Goal: Communication & Community: Answer question/provide support

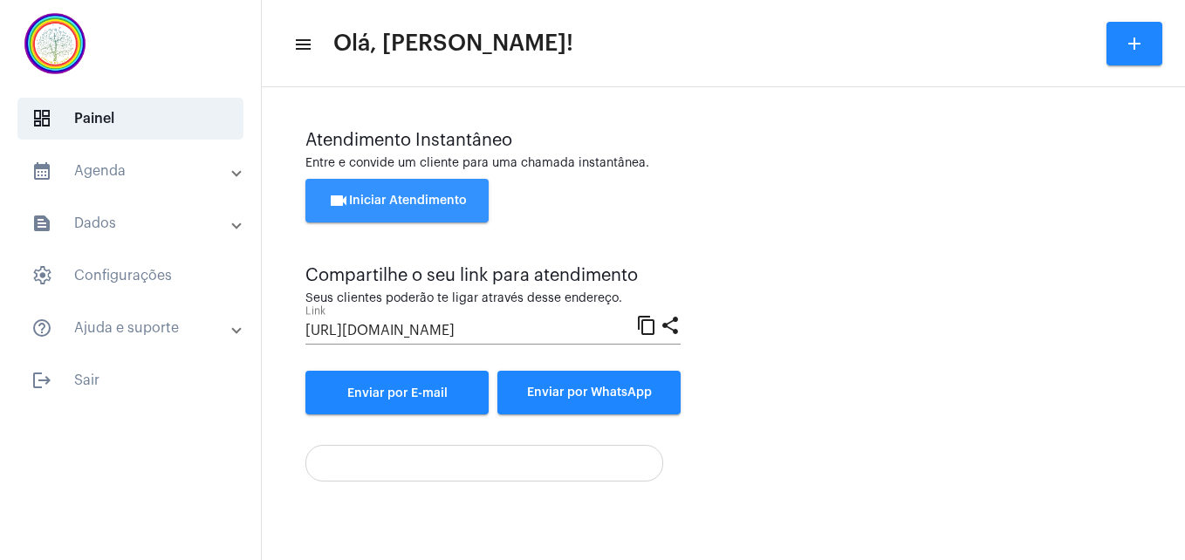
click at [431, 200] on span "videocam Iniciar Atendimento" at bounding box center [397, 201] width 139 height 12
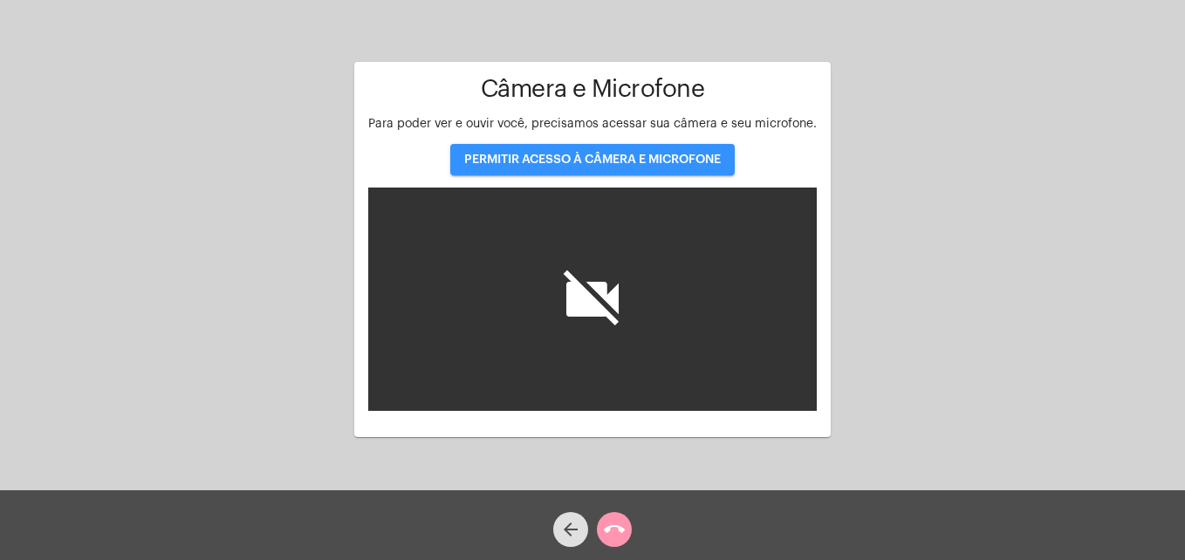
click at [531, 159] on span "PERMITIR ACESSO À CÂMERA E MICROFONE" at bounding box center [592, 160] width 257 height 12
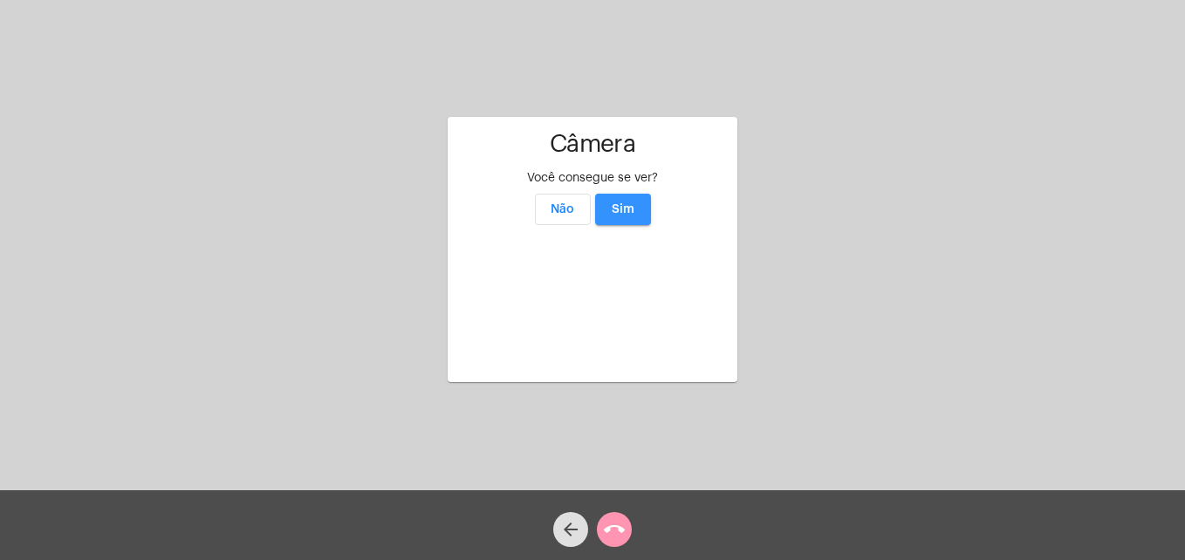
click at [627, 203] on span "Sim" at bounding box center [623, 209] width 23 height 12
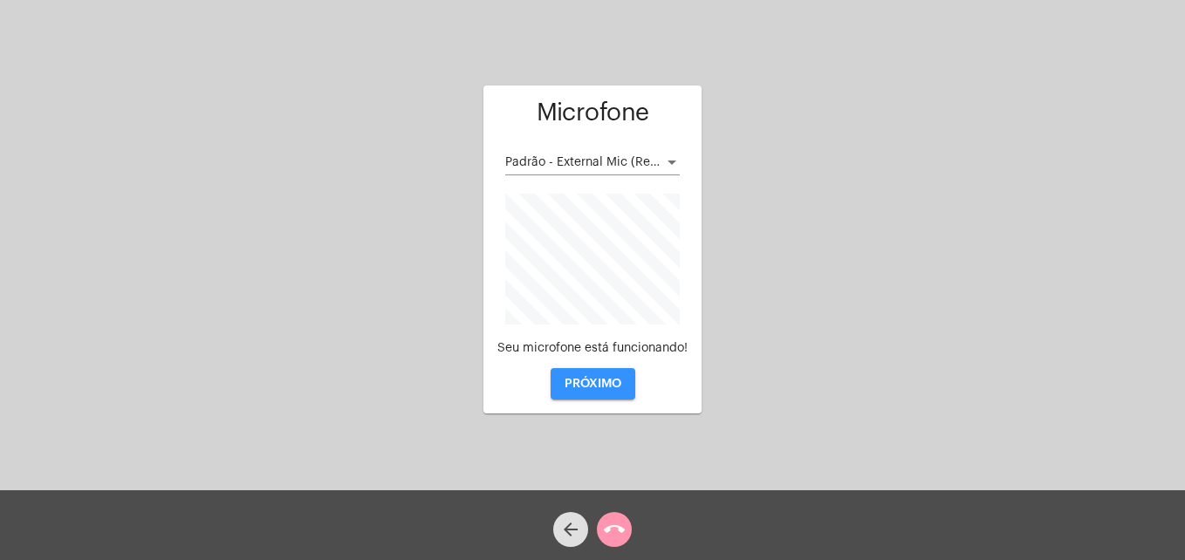
click at [580, 384] on span "PRÓXIMO" at bounding box center [592, 384] width 57 height 12
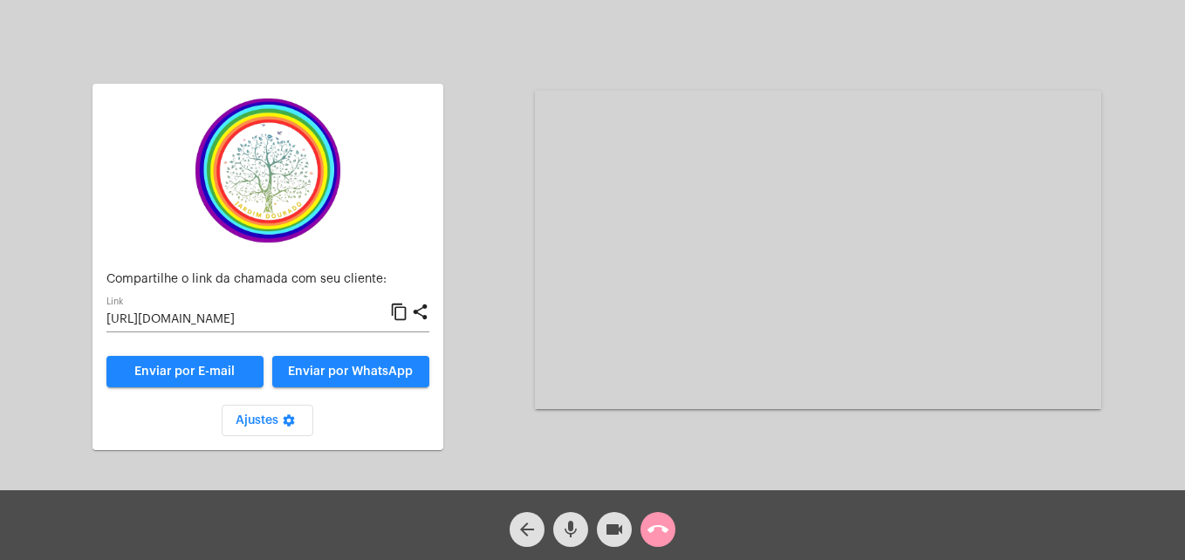
click at [401, 313] on mat-icon "content_copy" at bounding box center [399, 312] width 18 height 21
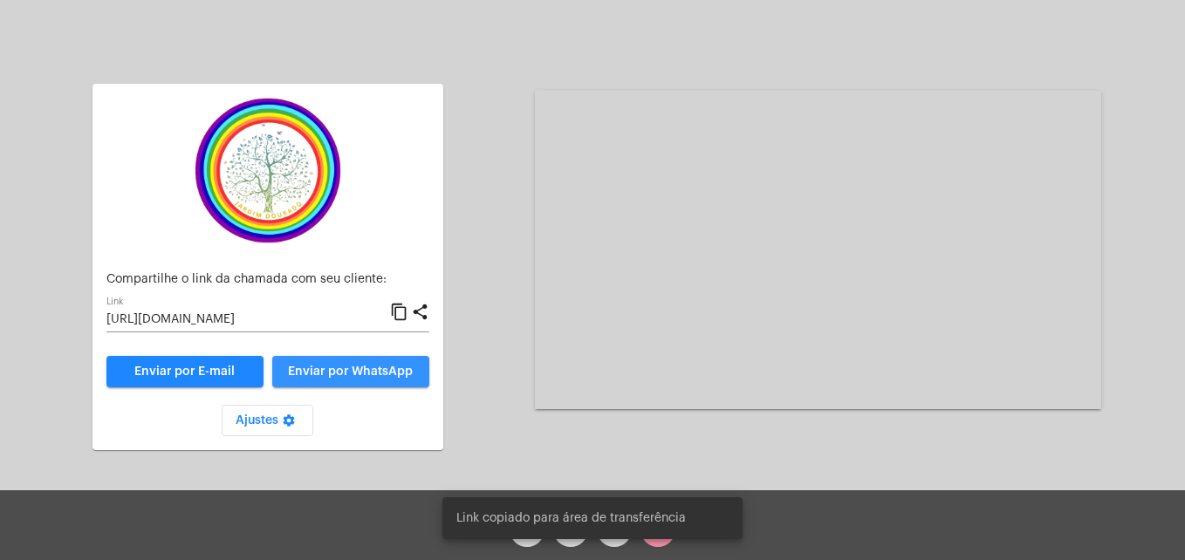
click at [386, 373] on span "Enviar por WhatsApp" at bounding box center [350, 372] width 125 height 12
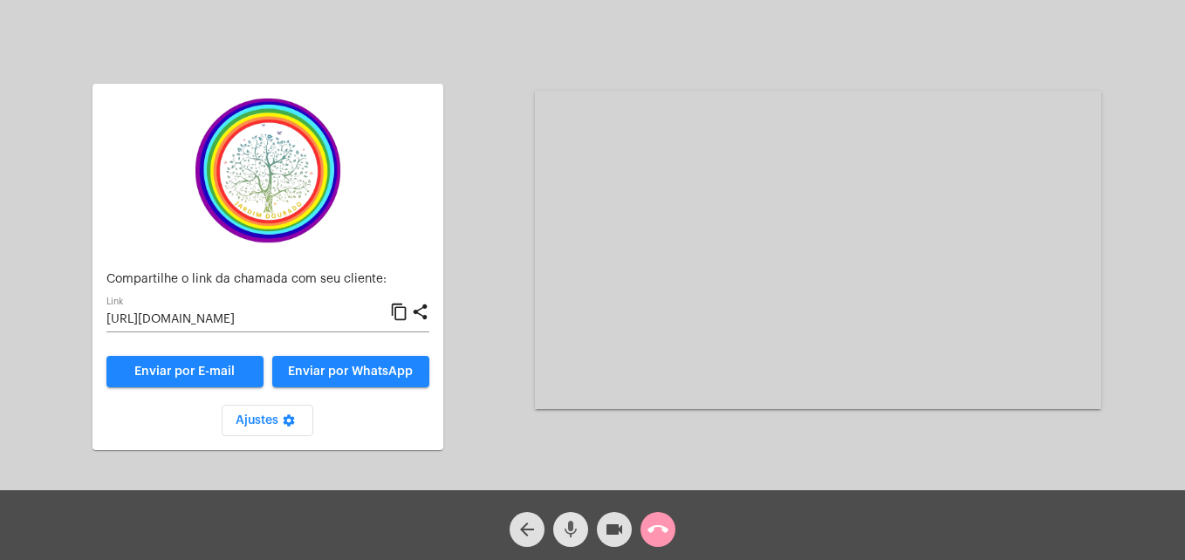
click at [571, 533] on mat-icon "mic" at bounding box center [570, 529] width 21 height 21
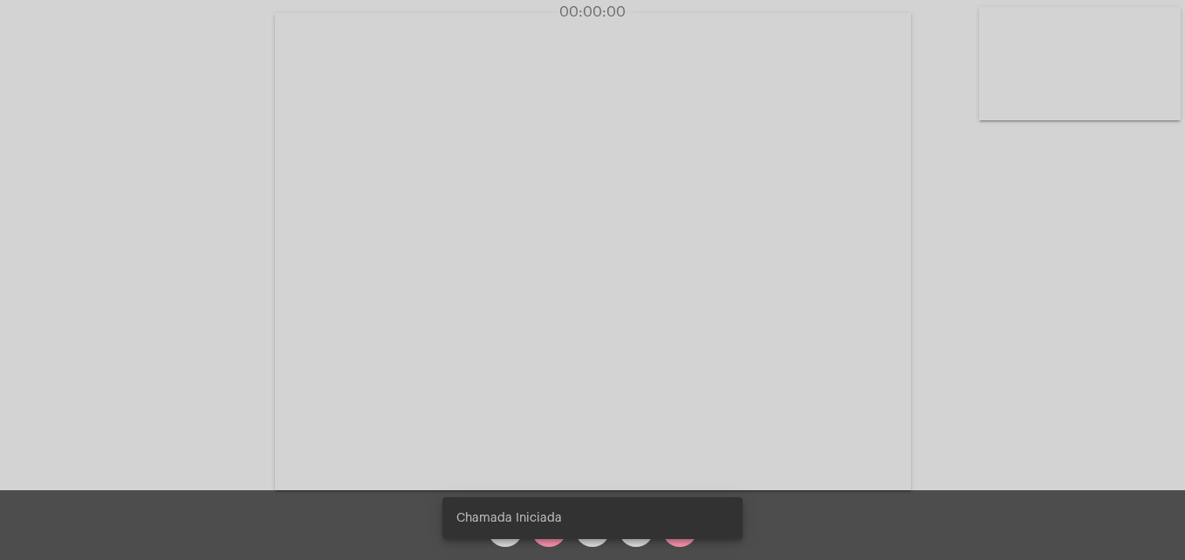
click at [552, 530] on snack-bar-container "Chamada Iniciada" at bounding box center [592, 518] width 300 height 42
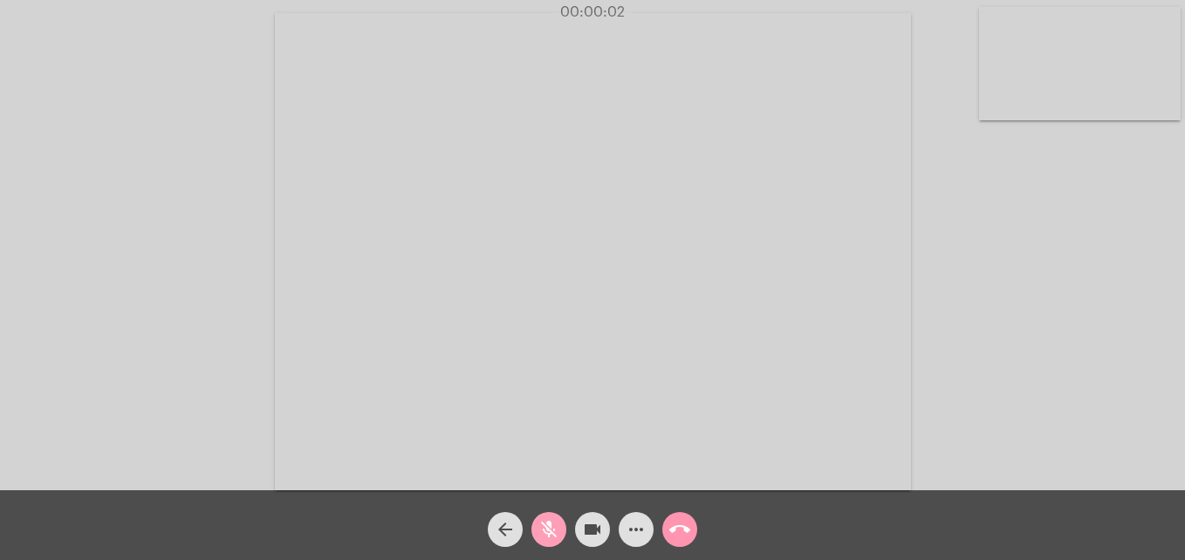
click at [547, 533] on mat-icon "mic_off" at bounding box center [548, 529] width 21 height 21
click at [1017, 102] on video at bounding box center [1080, 63] width 202 height 113
click at [458, 432] on video at bounding box center [734, 250] width 735 height 414
click at [801, 451] on div "Acessando Câmera e Microfone..." at bounding box center [884, 250] width 566 height 486
